Goal: Task Accomplishment & Management: Complete application form

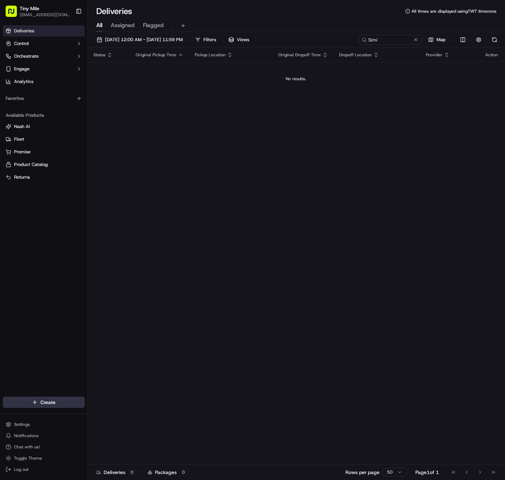
click at [63, 401] on html "Tiny Mile [EMAIL_ADDRESS][DOMAIN_NAME] Toggle Sidebar Deliveries Control Orches…" at bounding box center [252, 240] width 505 height 480
click at [47, 398] on html "Tiny Mile [EMAIL_ADDRESS][DOMAIN_NAME] Toggle Sidebar Deliveries Control Orches…" at bounding box center [252, 240] width 505 height 480
click at [57, 403] on html "Tiny Mile [EMAIL_ADDRESS][DOMAIN_NAME] Toggle Sidebar Deliveries Control Orches…" at bounding box center [252, 240] width 505 height 480
click at [127, 418] on link "Delivery" at bounding box center [127, 415] width 78 height 13
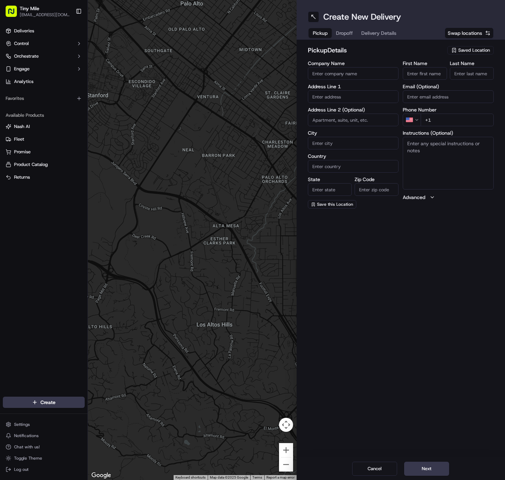
click at [471, 32] on span "Swap locations" at bounding box center [465, 33] width 34 height 7
click at [471, 51] on span "Saved Location" at bounding box center [474, 50] width 32 height 6
drag, startPoint x: 462, startPoint y: 57, endPoint x: 328, endPoint y: 64, distance: 134.1
click at [328, 64] on html "Tiny Mile [EMAIL_ADDRESS][DOMAIN_NAME] Toggle Sidebar Deliveries Control Orches…" at bounding box center [252, 240] width 505 height 480
click at [448, 64] on input "sprou" at bounding box center [459, 64] width 84 height 14
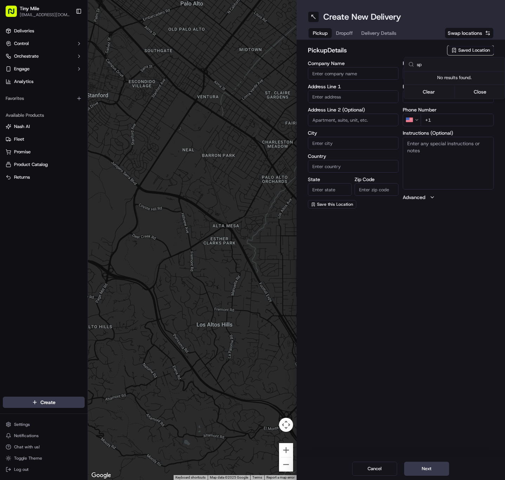
type input "s"
